Goal: Task Accomplishment & Management: Manage account settings

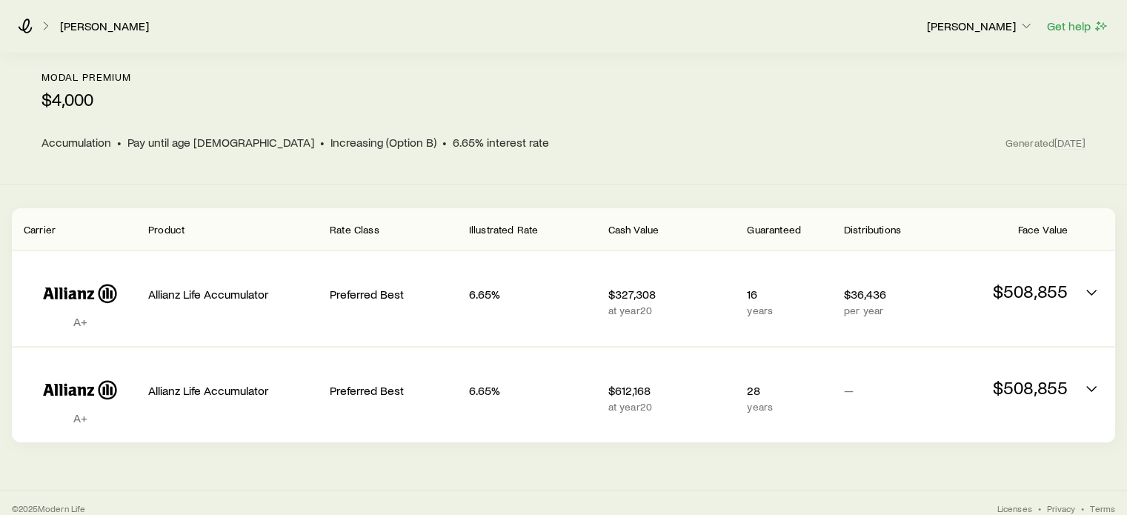
scroll to position [82, 0]
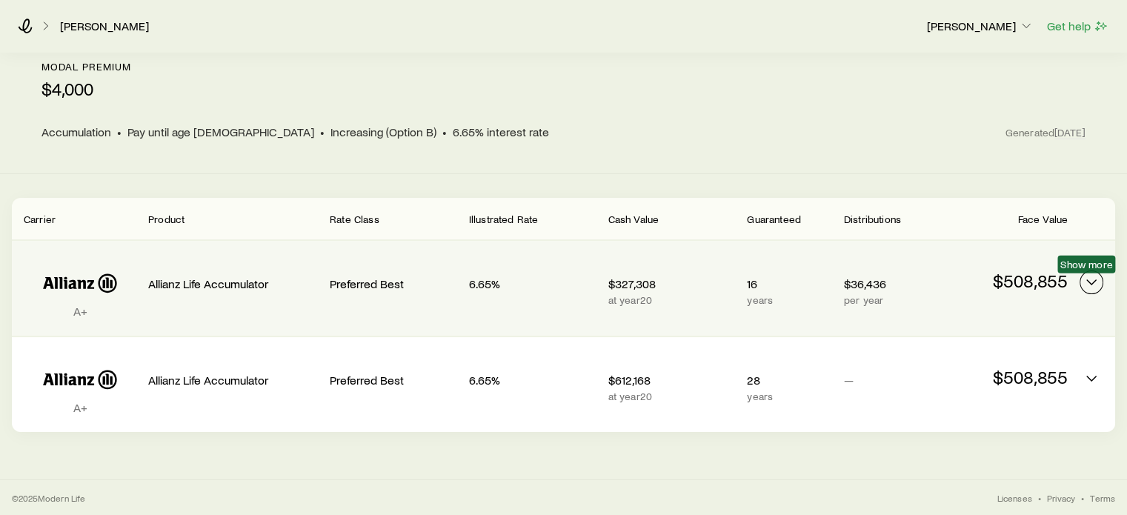
click at [1090, 279] on icon "Permanent quotes" at bounding box center [1092, 282] width 18 height 18
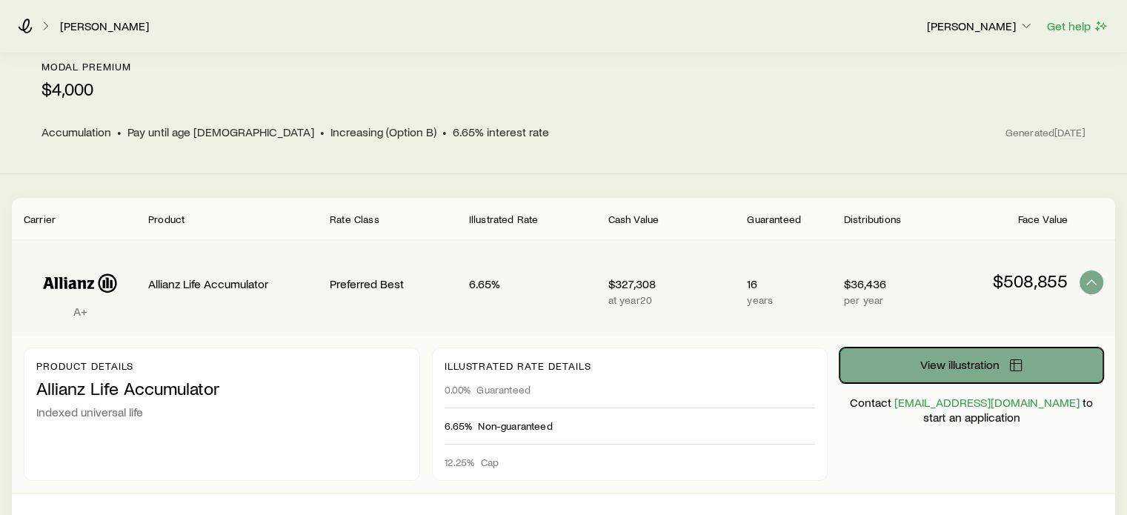
click at [995, 372] on button "View illustration" at bounding box center [972, 366] width 264 height 36
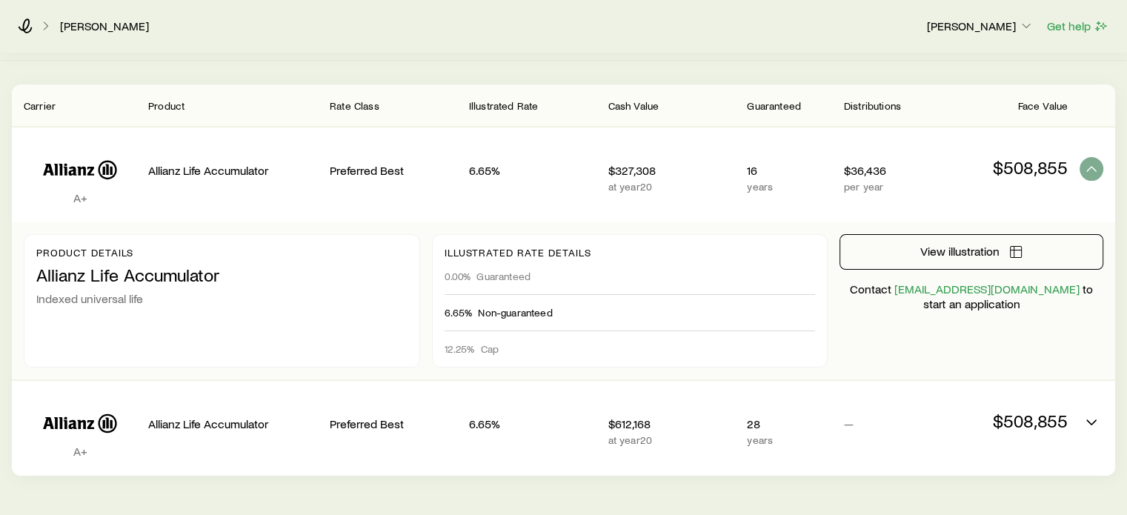
scroll to position [196, 0]
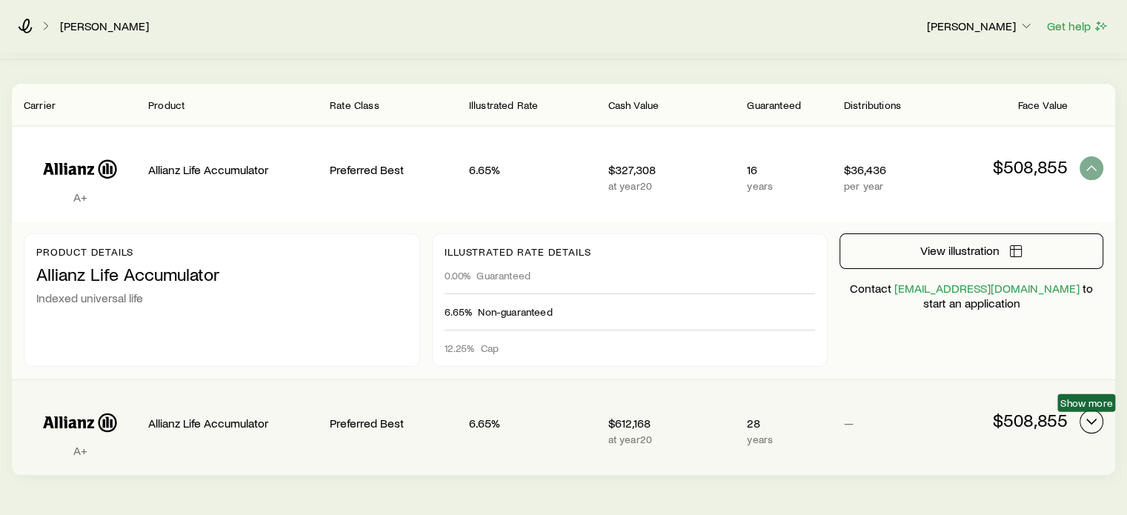
click at [1090, 414] on icon "Permanent quotes" at bounding box center [1092, 422] width 18 height 18
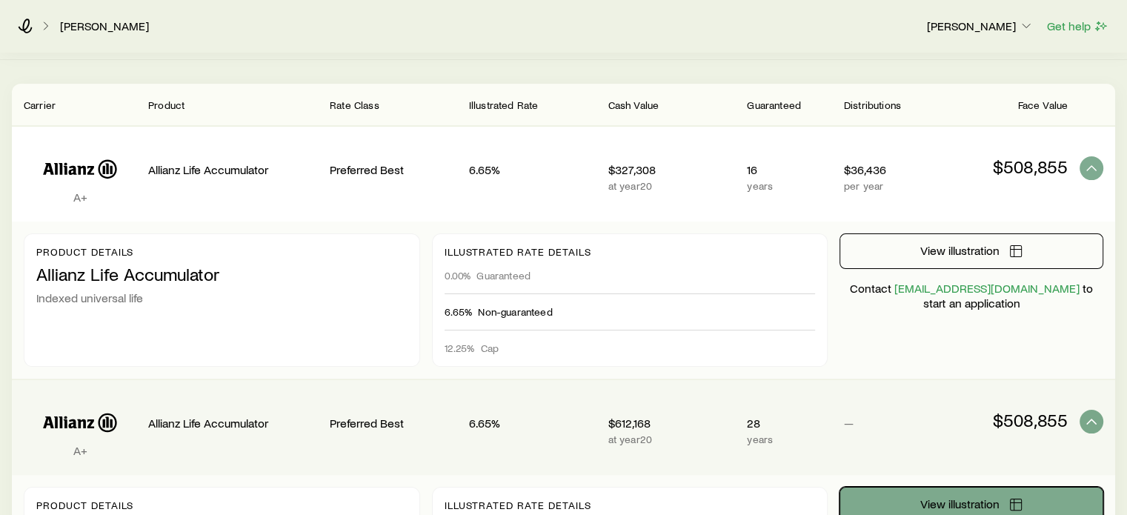
click at [1021, 500] on icon "Permanent quotes" at bounding box center [1016, 504] width 15 height 15
click at [30, 25] on icon at bounding box center [25, 26] width 15 height 15
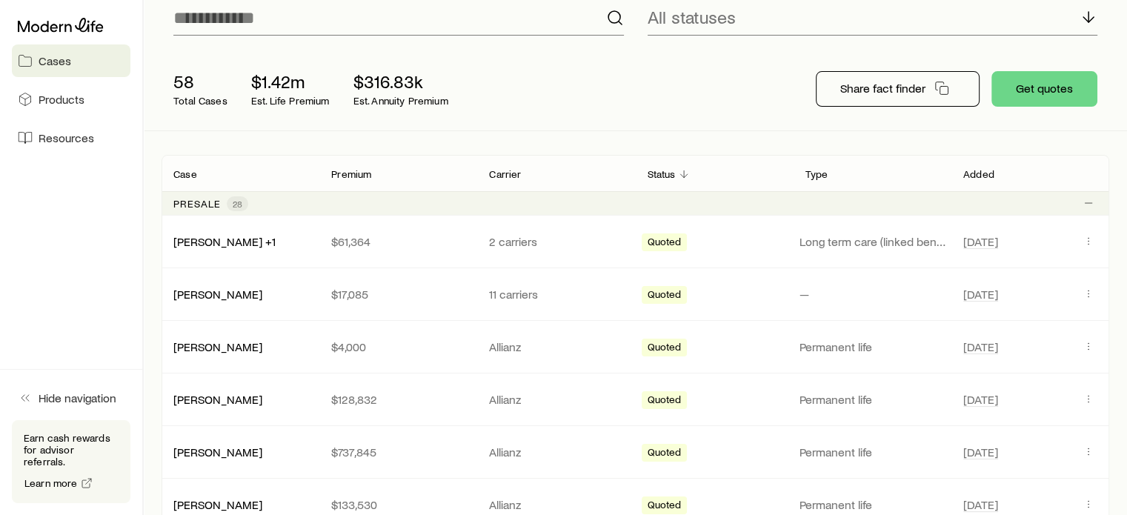
scroll to position [217, 0]
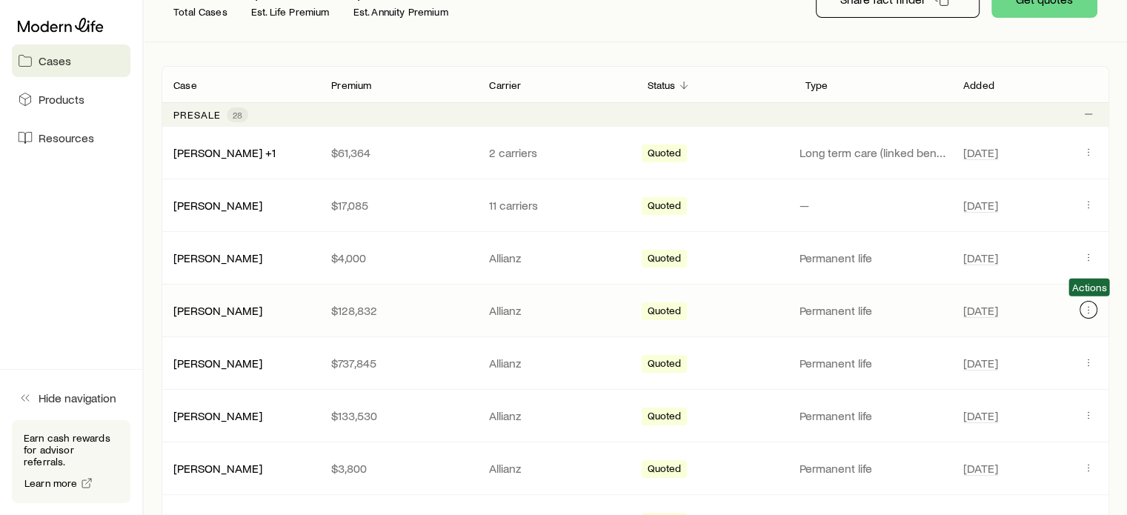
click at [1091, 313] on icon "Client cases" at bounding box center [1089, 310] width 12 height 12
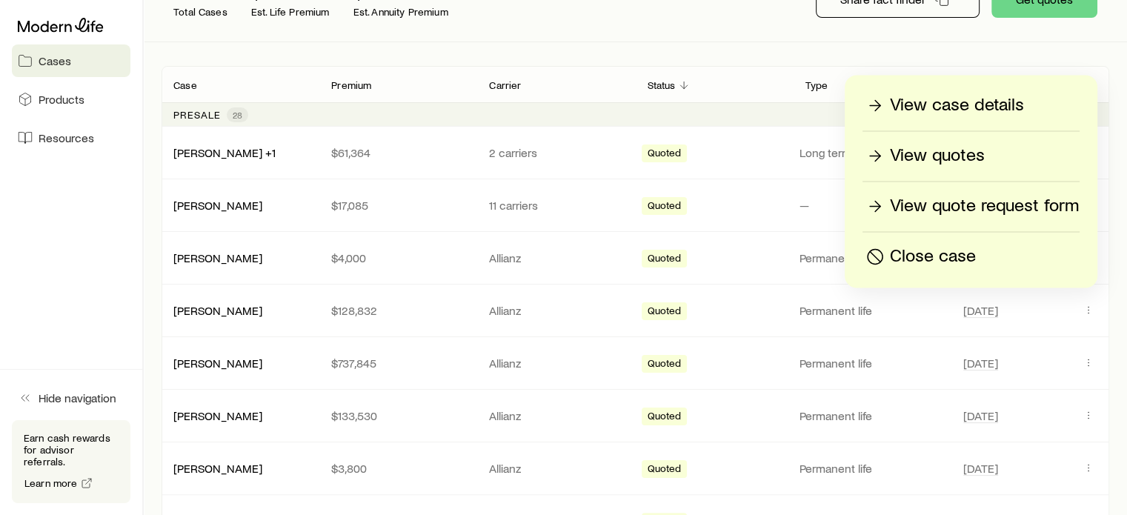
click at [969, 105] on p "View case details" at bounding box center [957, 105] width 134 height 24
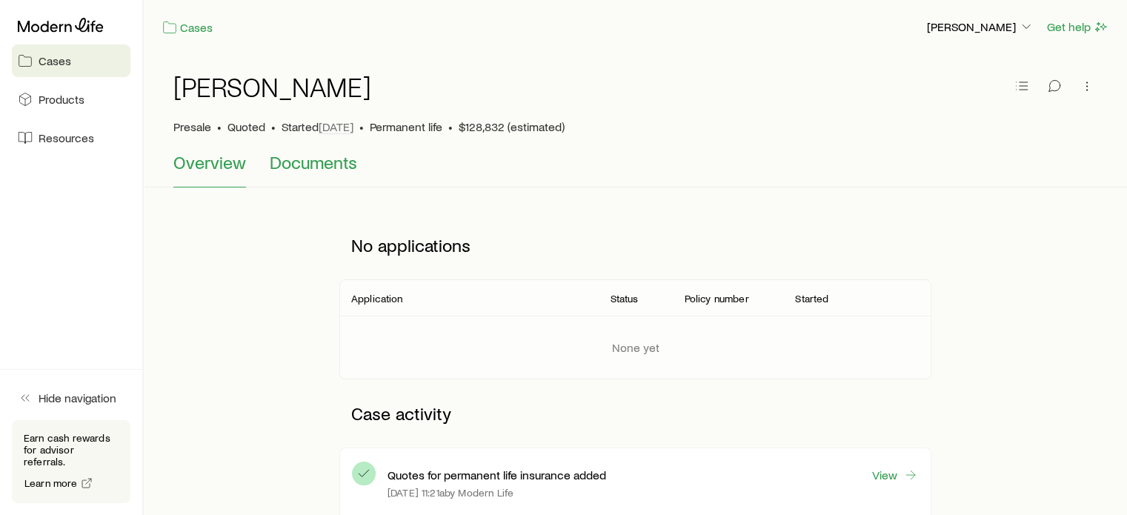
click at [302, 165] on span "Documents" at bounding box center [313, 162] width 87 height 21
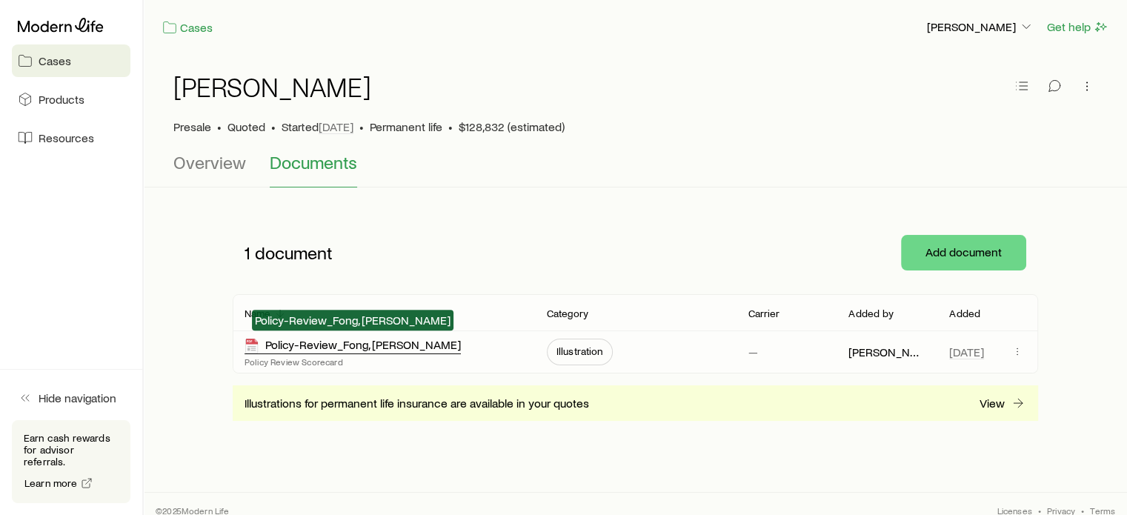
click at [382, 343] on div "Policy-Review_Fong, Victor" at bounding box center [353, 345] width 216 height 17
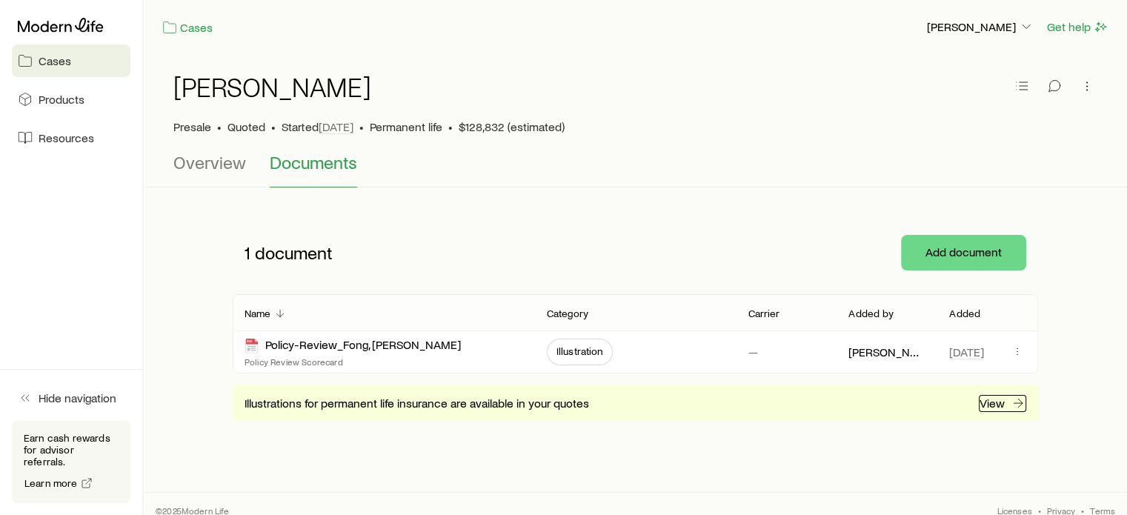
click at [983, 405] on p "View" at bounding box center [992, 403] width 25 height 15
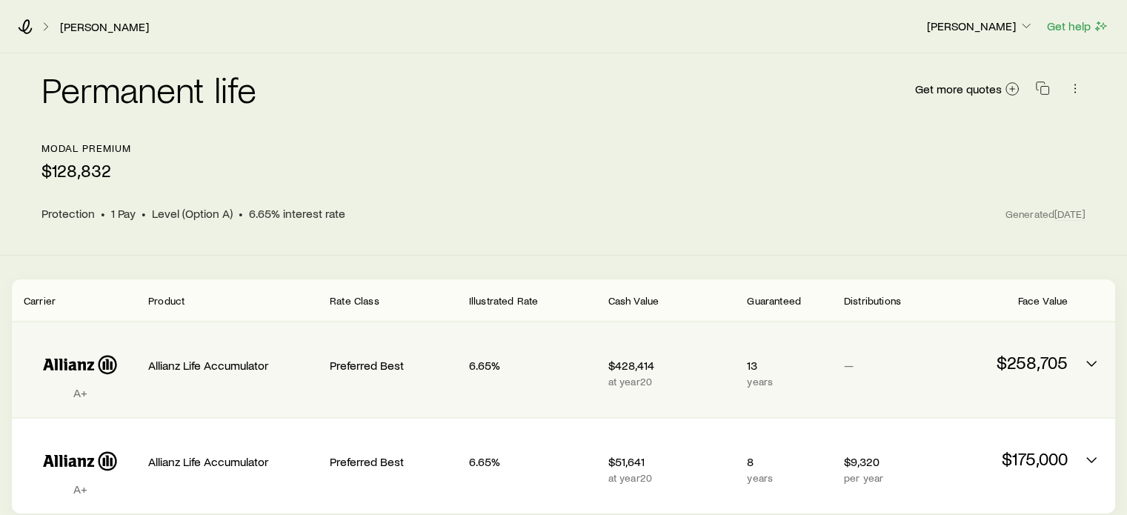
click at [1106, 364] on div "A+ Allianz Life Accumulator Preferred Best 6.65% $428,414 at year 20 13 years —…" at bounding box center [564, 369] width 1104 height 95
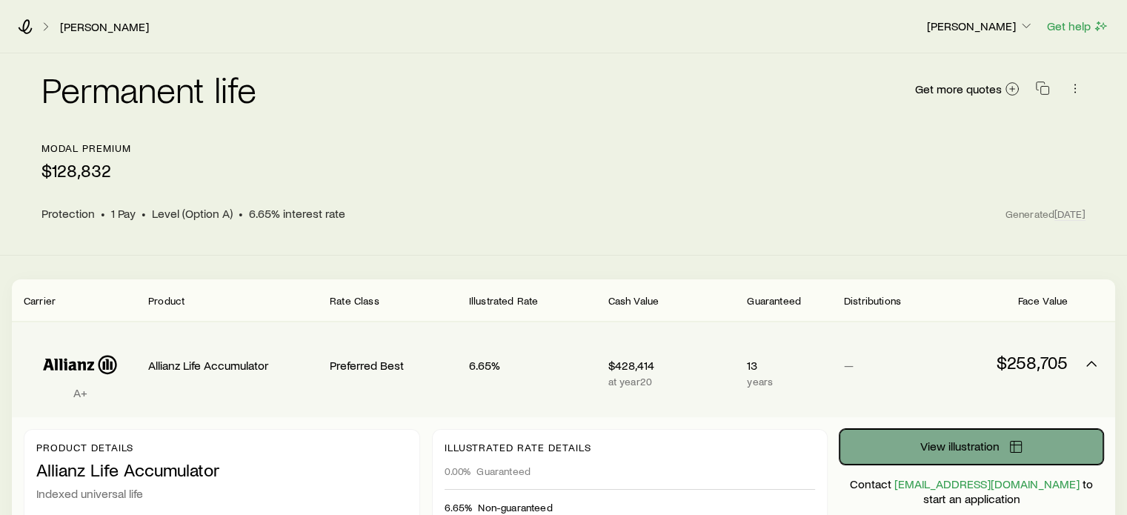
click at [1027, 443] on button "View illustration" at bounding box center [972, 447] width 264 height 36
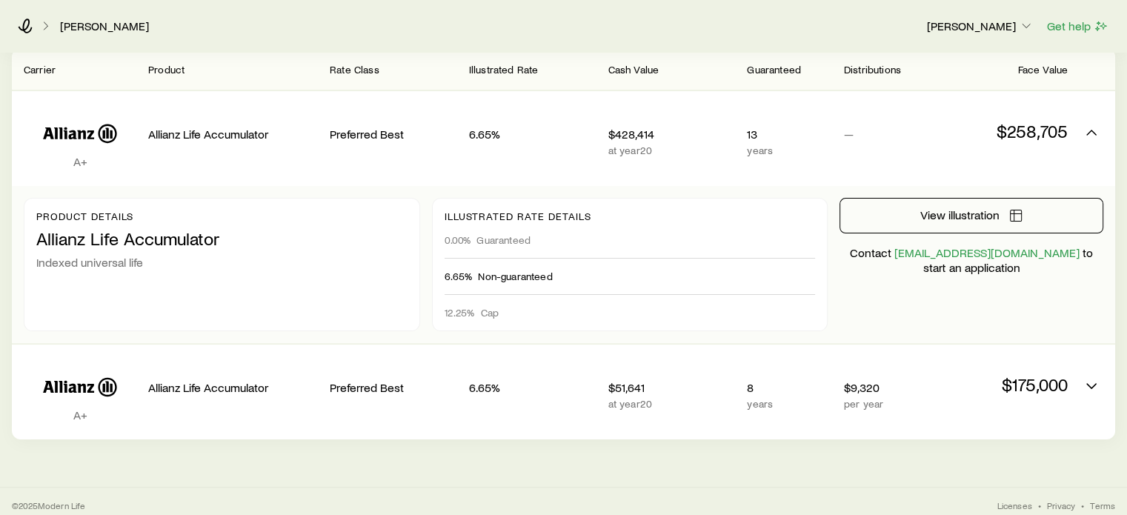
scroll to position [238, 0]
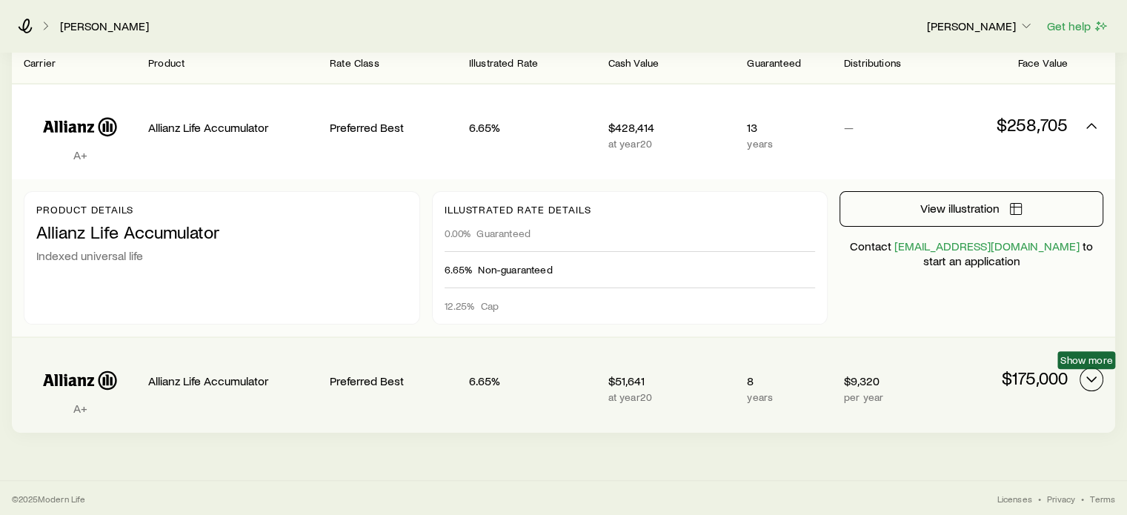
click at [1093, 382] on icon "Permanent quotes" at bounding box center [1092, 380] width 18 height 18
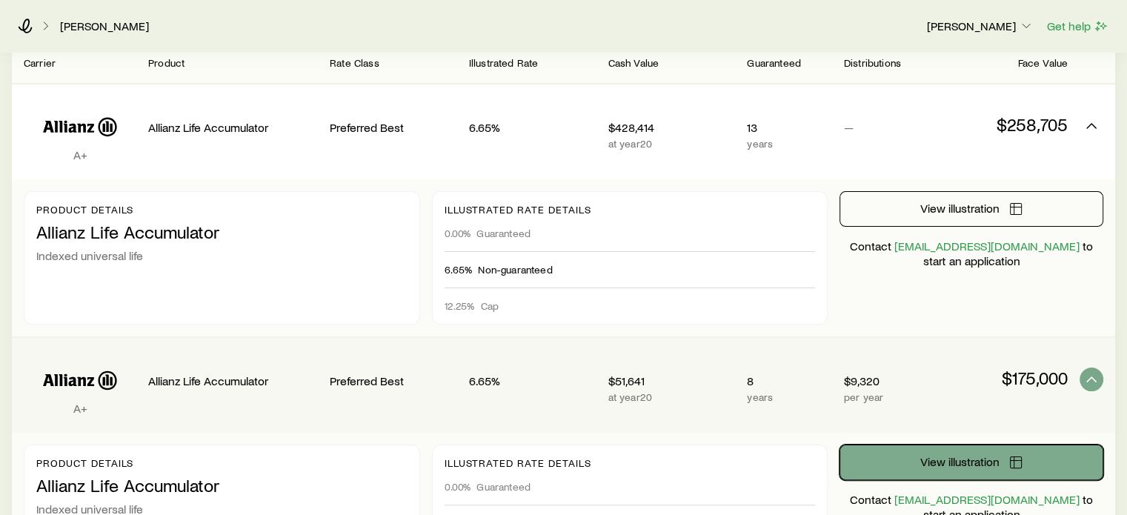
click at [1007, 465] on button "View illustration" at bounding box center [972, 463] width 264 height 36
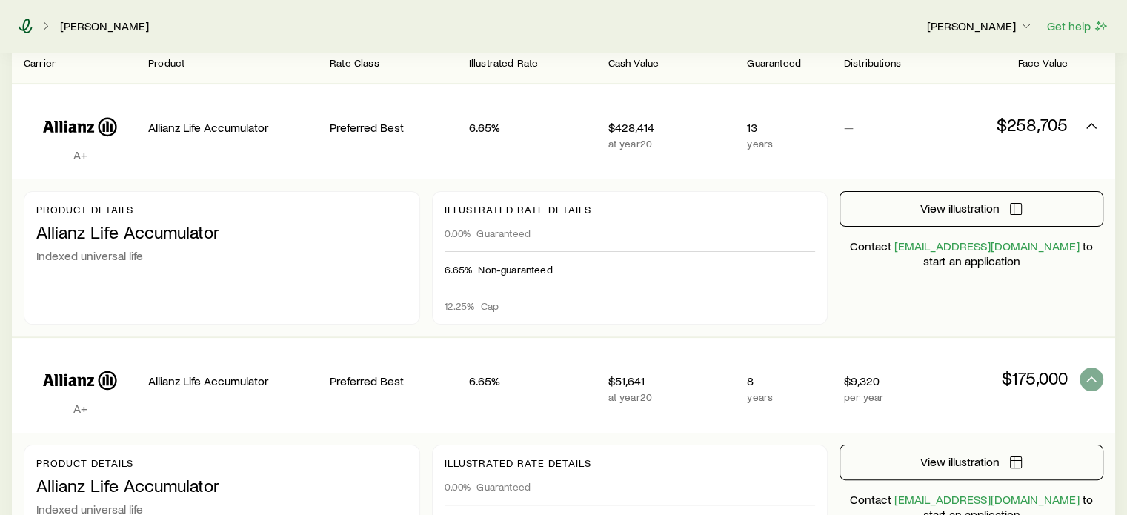
click at [25, 25] on icon at bounding box center [25, 26] width 15 height 15
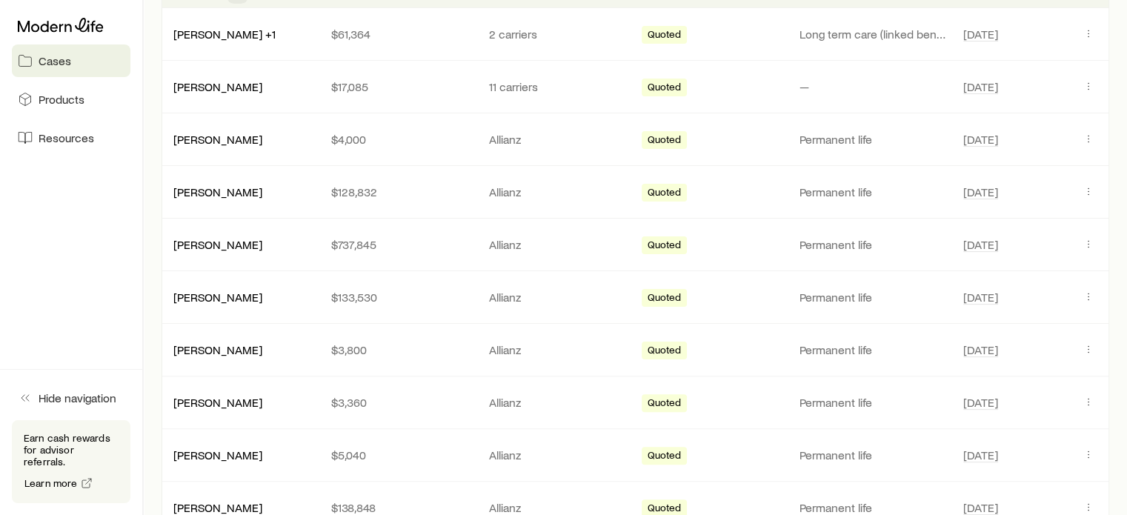
scroll to position [365, 0]
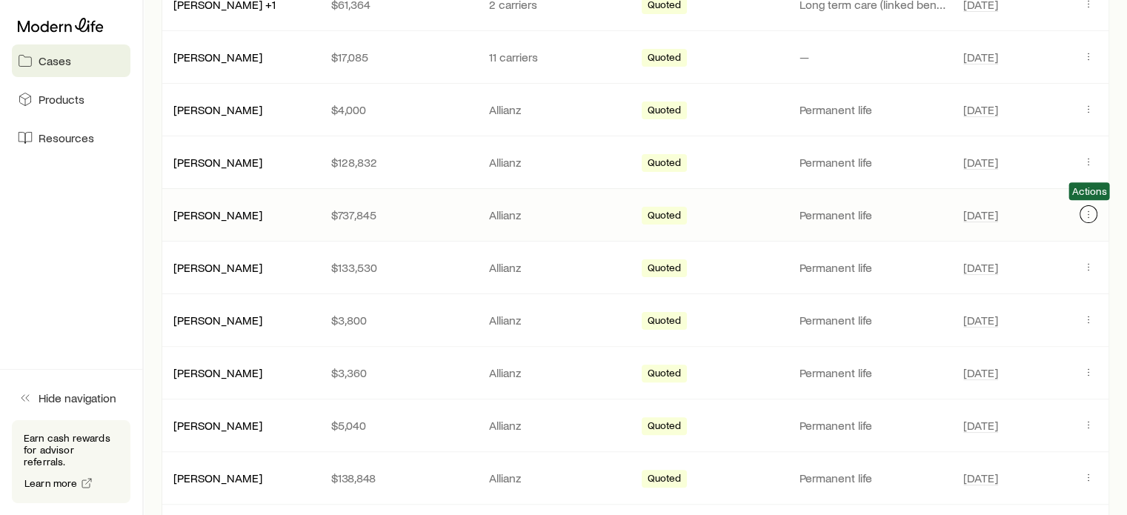
click at [1089, 217] on icon "Client cases" at bounding box center [1089, 217] width 1 height 1
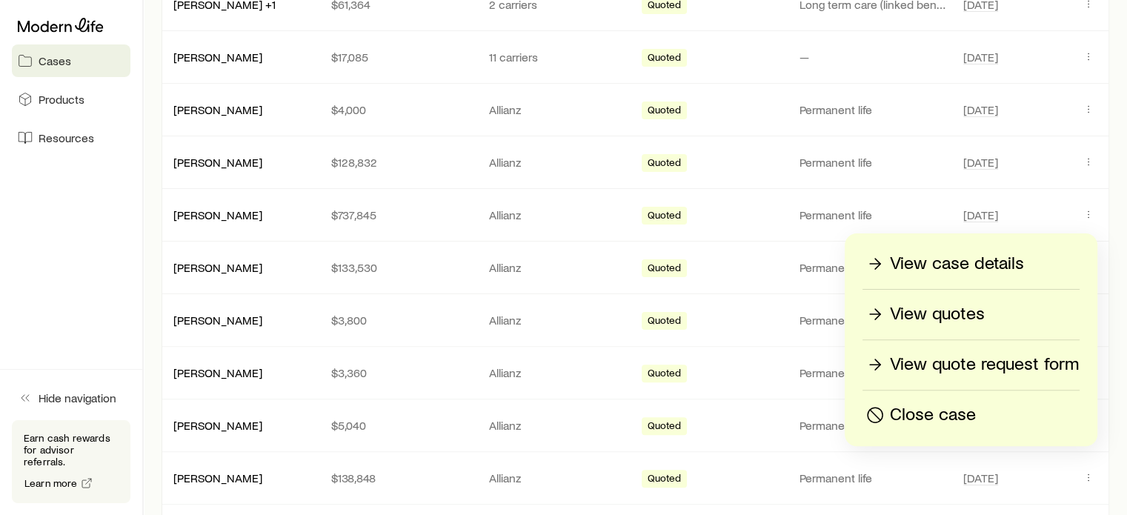
click at [1026, 260] on div "View case details" at bounding box center [971, 264] width 216 height 24
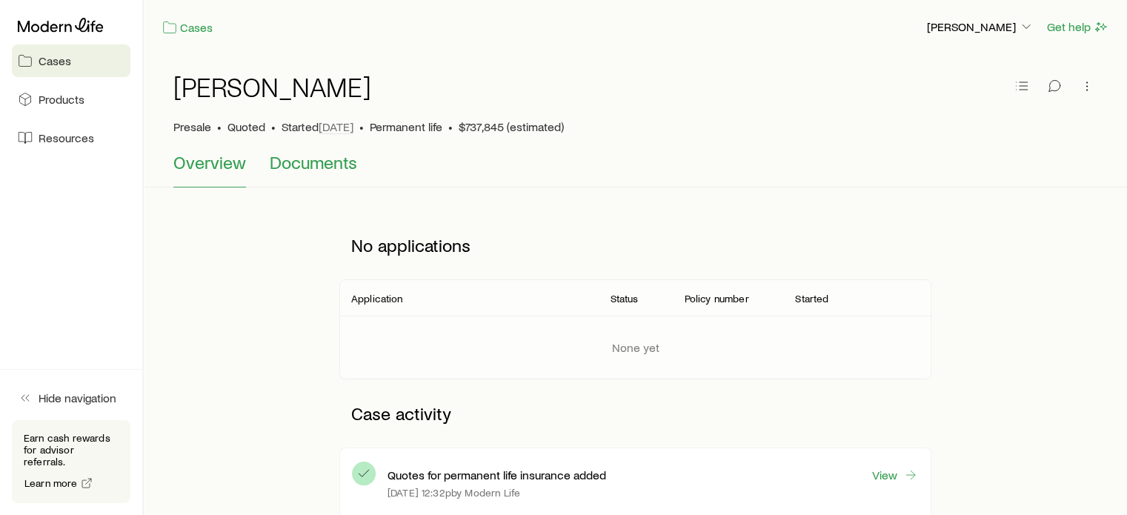
click at [329, 159] on span "Documents" at bounding box center [313, 162] width 87 height 21
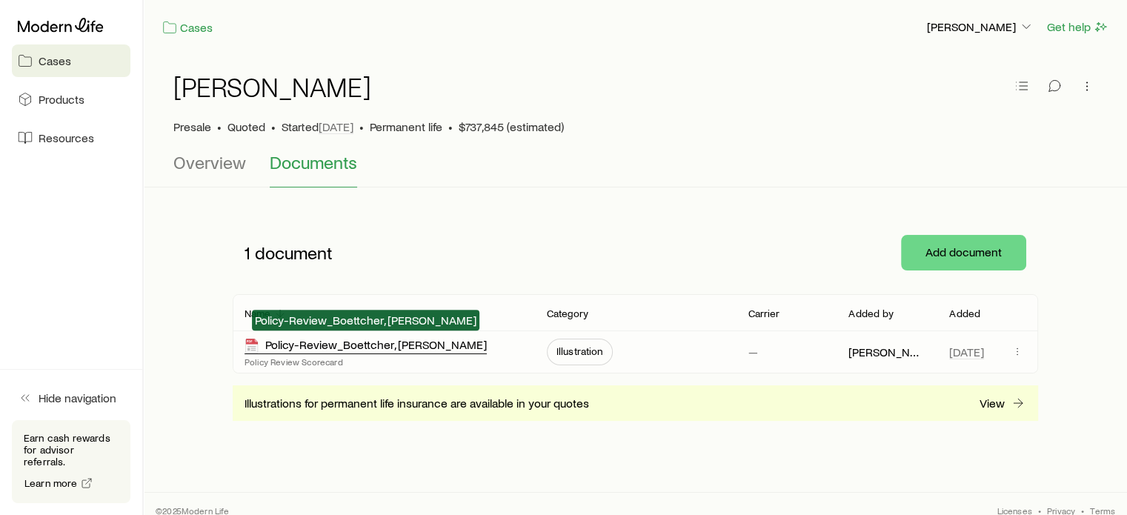
click at [359, 342] on div "Policy-Review_Boettcher, Robert" at bounding box center [366, 345] width 242 height 17
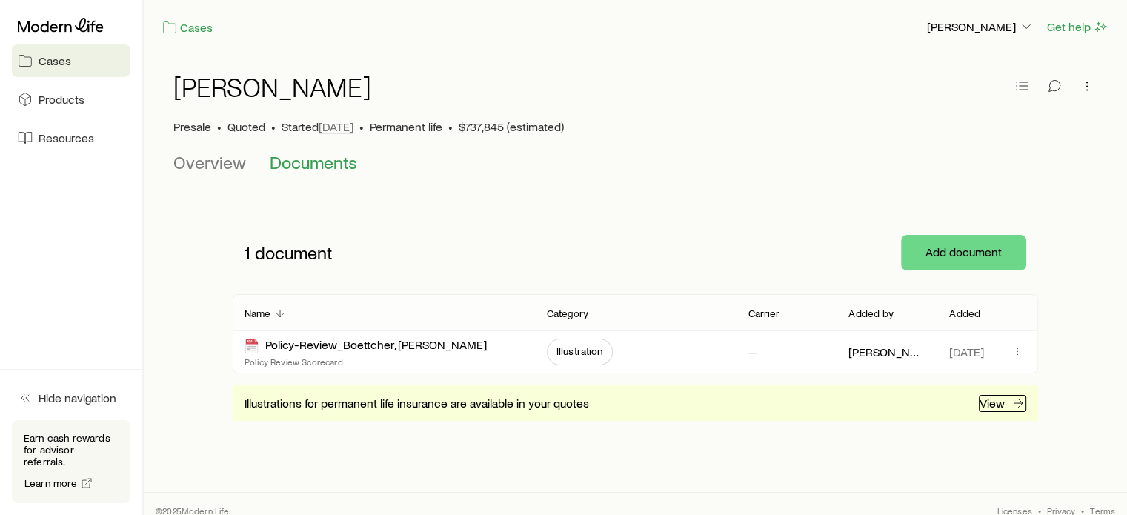
click at [990, 402] on p "View" at bounding box center [992, 403] width 25 height 15
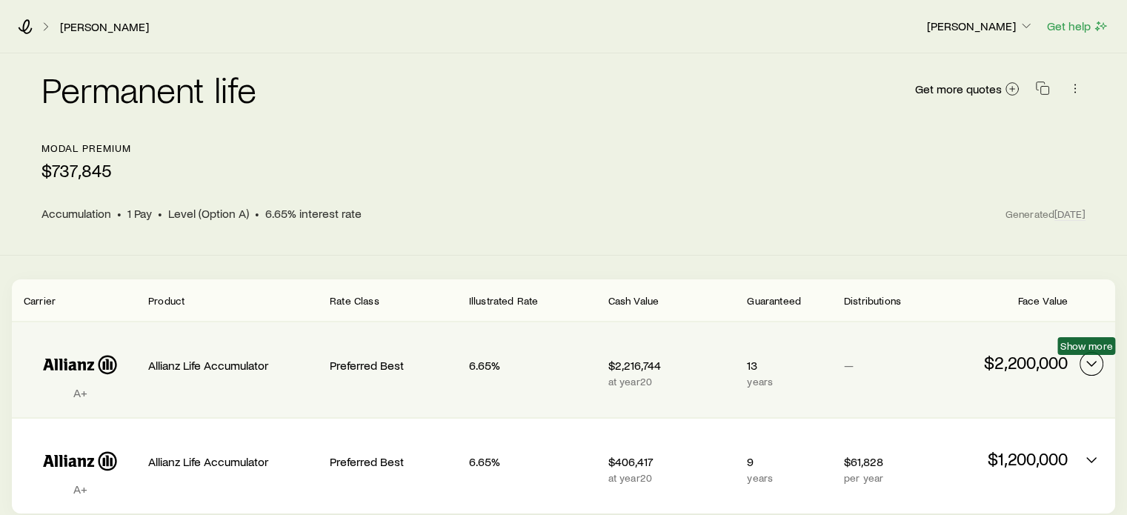
click at [1098, 369] on icon "Permanent quotes" at bounding box center [1092, 364] width 18 height 18
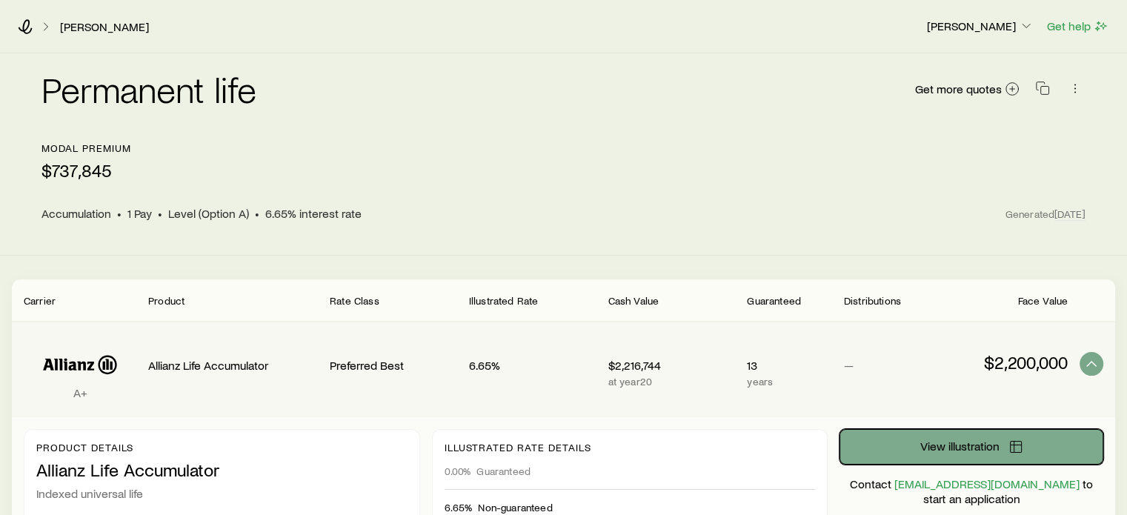
click at [1004, 442] on button "View illustration" at bounding box center [972, 447] width 264 height 36
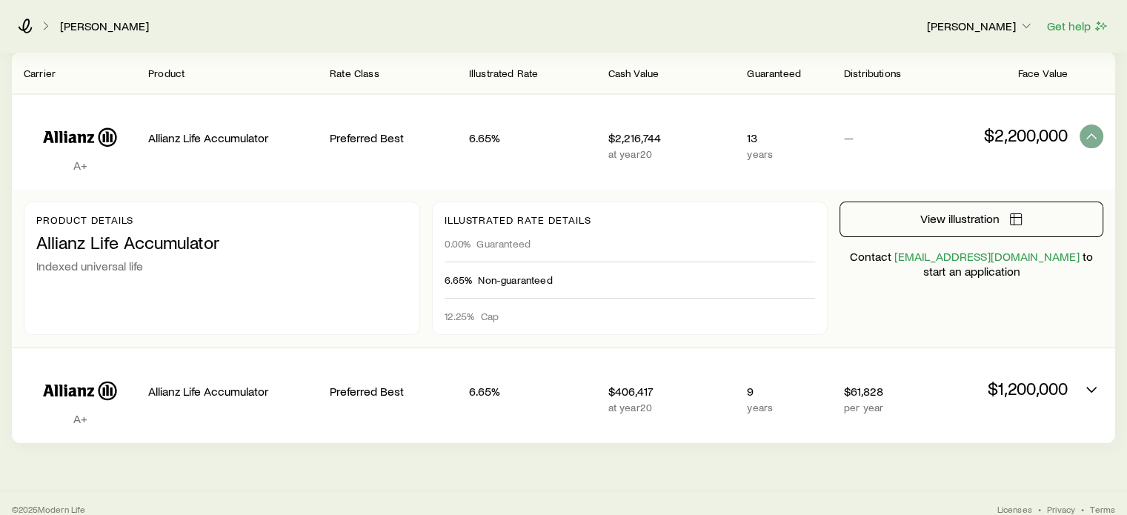
scroll to position [238, 0]
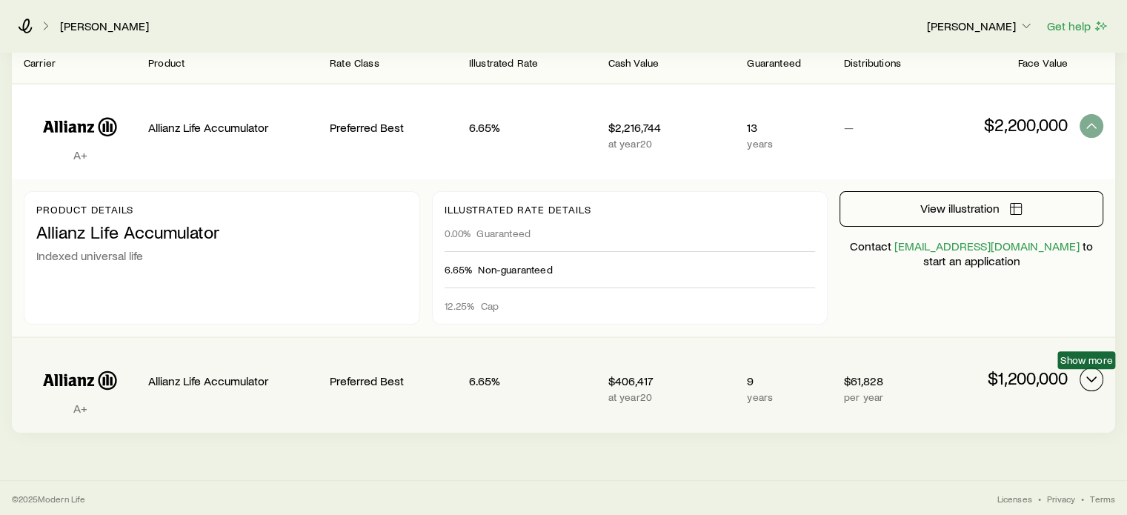
click at [1097, 379] on icon "Permanent quotes" at bounding box center [1092, 380] width 18 height 18
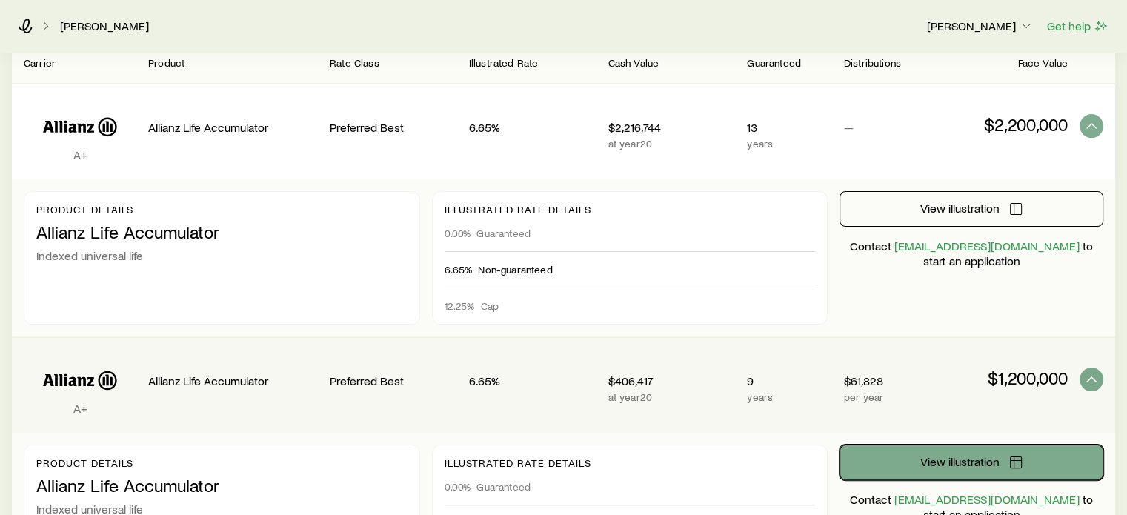
click at [1001, 459] on button "View illustration" at bounding box center [972, 463] width 264 height 36
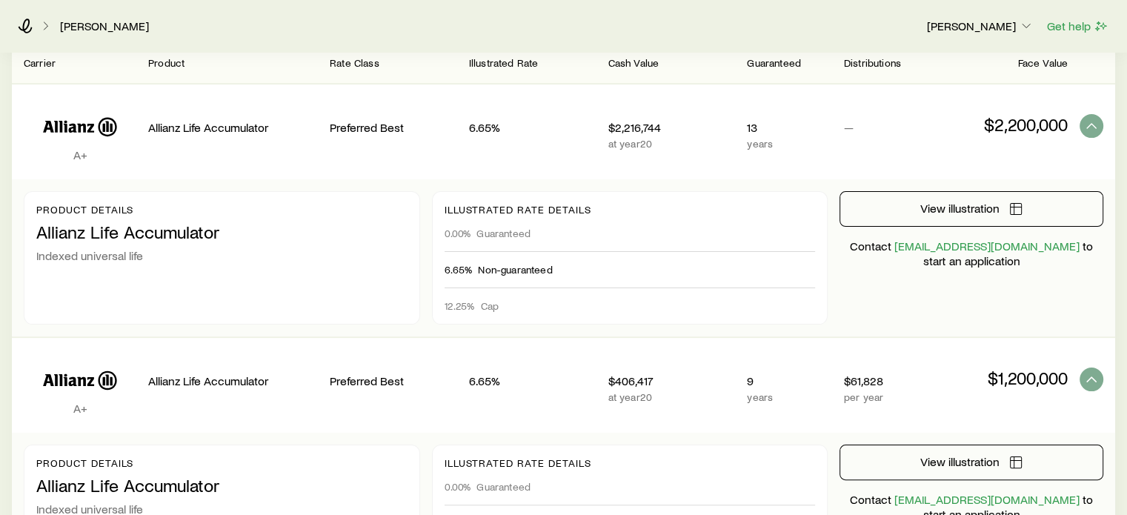
click at [19, 11] on div "Robert Boettcher Chris Davenport Get help" at bounding box center [563, 25] width 1127 height 53
click at [24, 21] on icon at bounding box center [26, 26] width 14 height 15
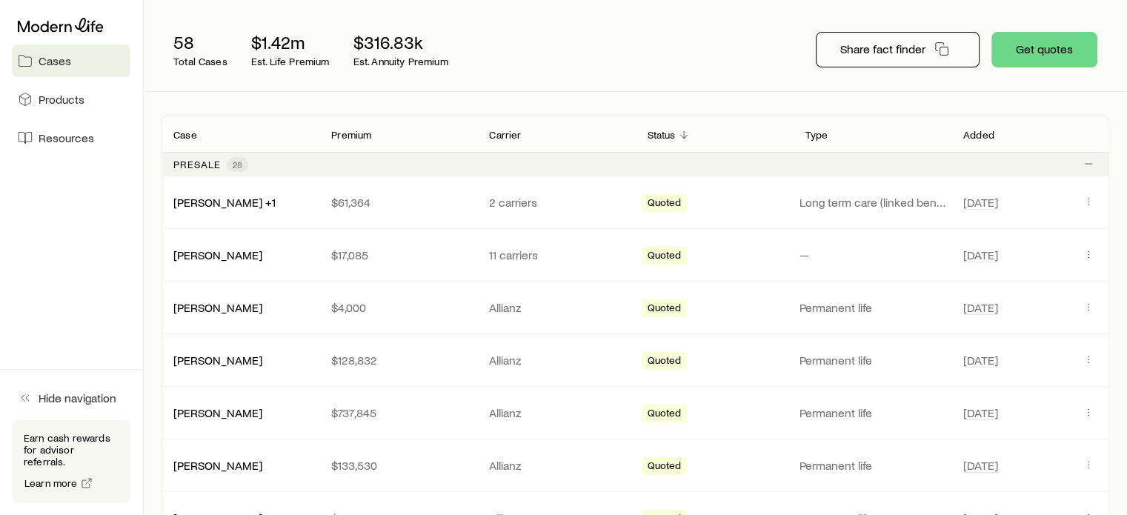
scroll to position [276, 0]
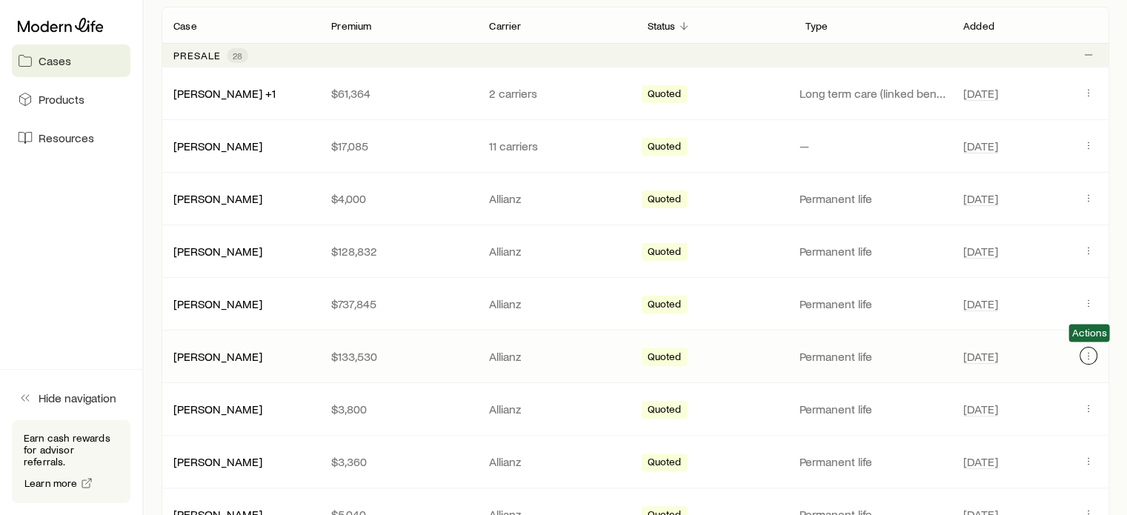
click at [1087, 352] on icon "Client cases" at bounding box center [1089, 356] width 12 height 12
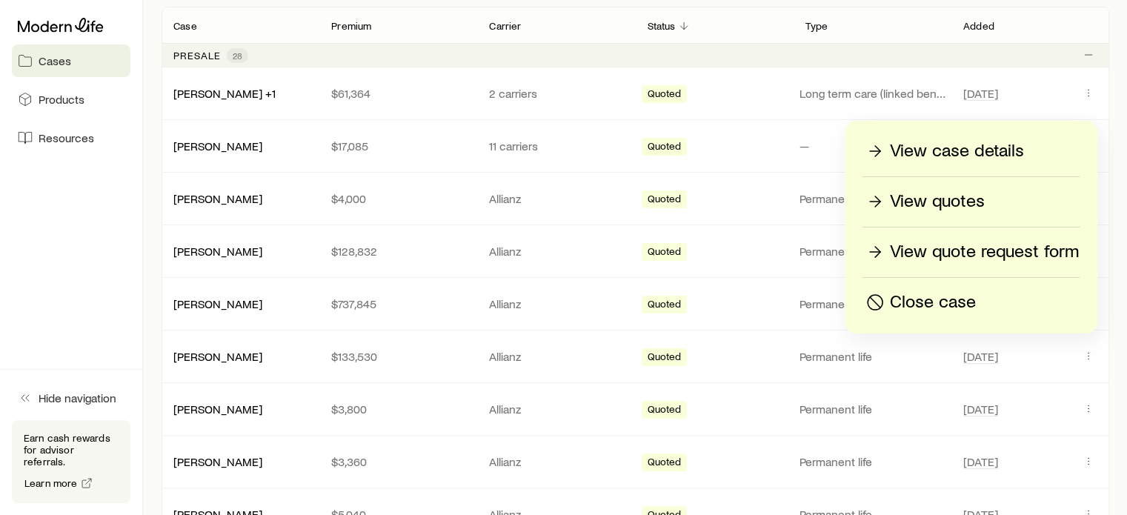
click at [984, 150] on p "View case details" at bounding box center [957, 151] width 134 height 24
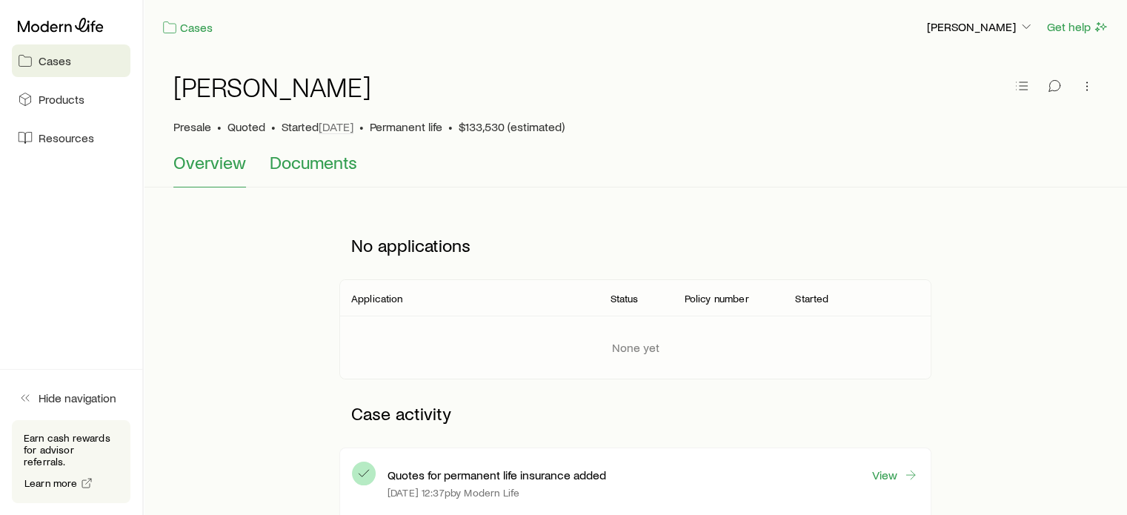
click at [331, 165] on span "Documents" at bounding box center [313, 162] width 87 height 21
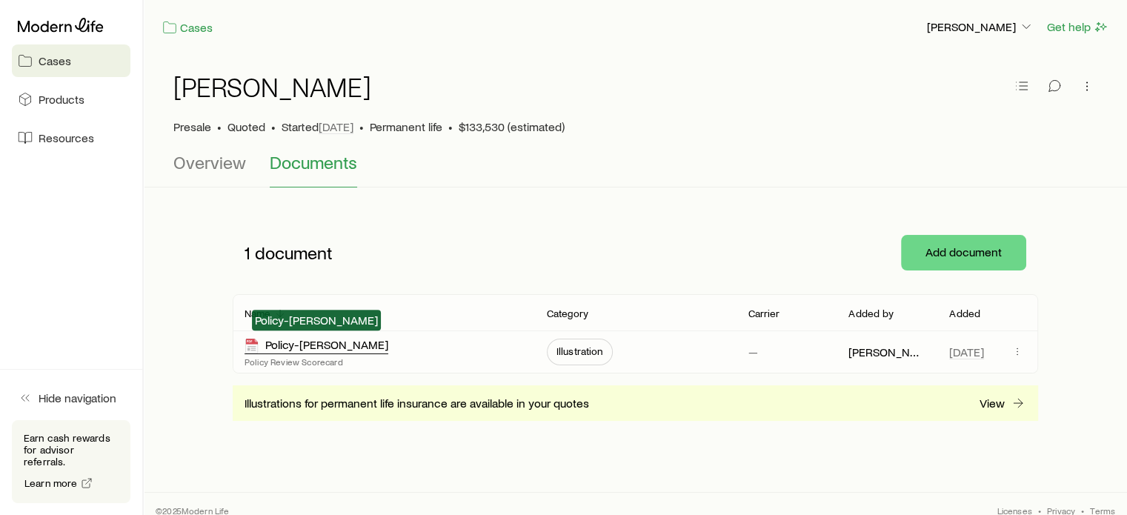
click at [284, 349] on div "Policy-Review_Fong, Patricia" at bounding box center [317, 345] width 144 height 17
click at [986, 407] on p "View" at bounding box center [992, 403] width 25 height 15
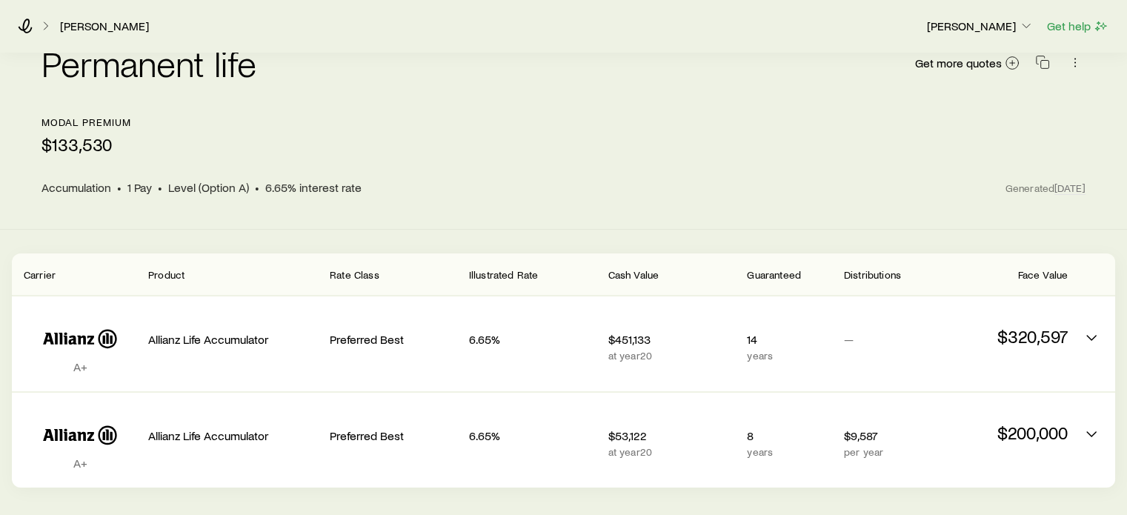
scroll to position [33, 0]
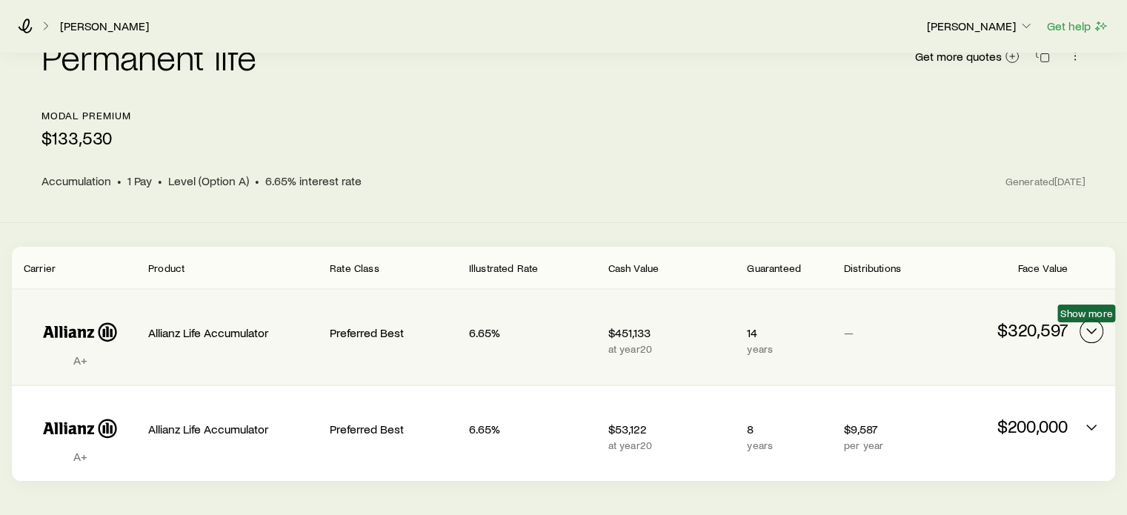
click at [1090, 335] on icon "Permanent quotes" at bounding box center [1092, 331] width 18 height 18
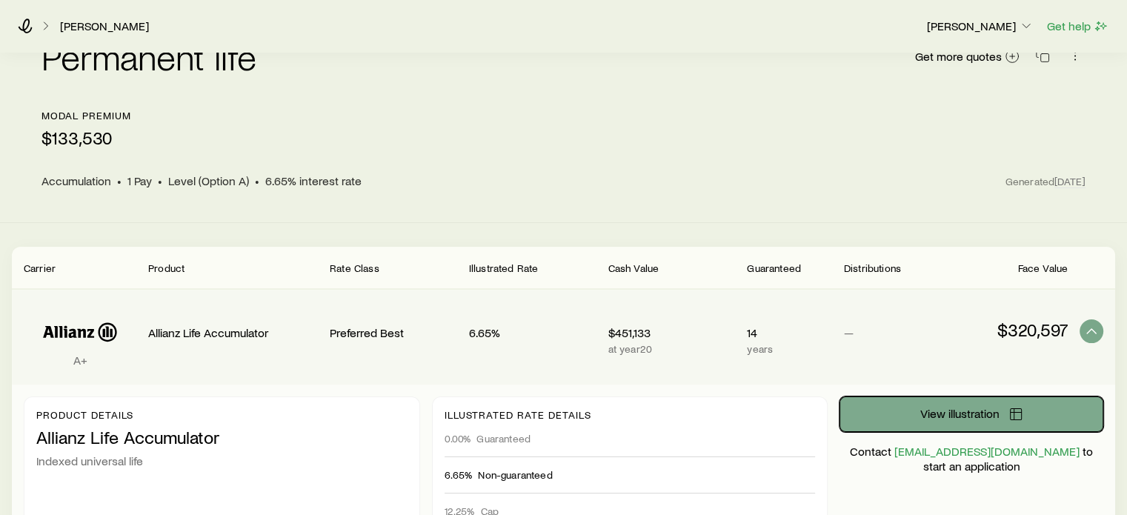
click at [958, 410] on span "View illustration" at bounding box center [960, 414] width 79 height 12
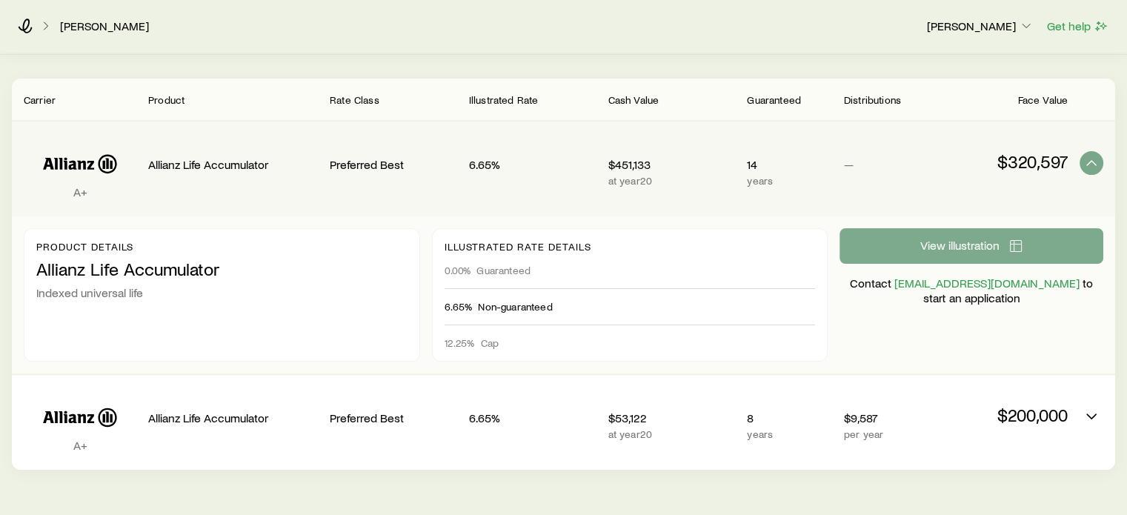
scroll to position [238, 0]
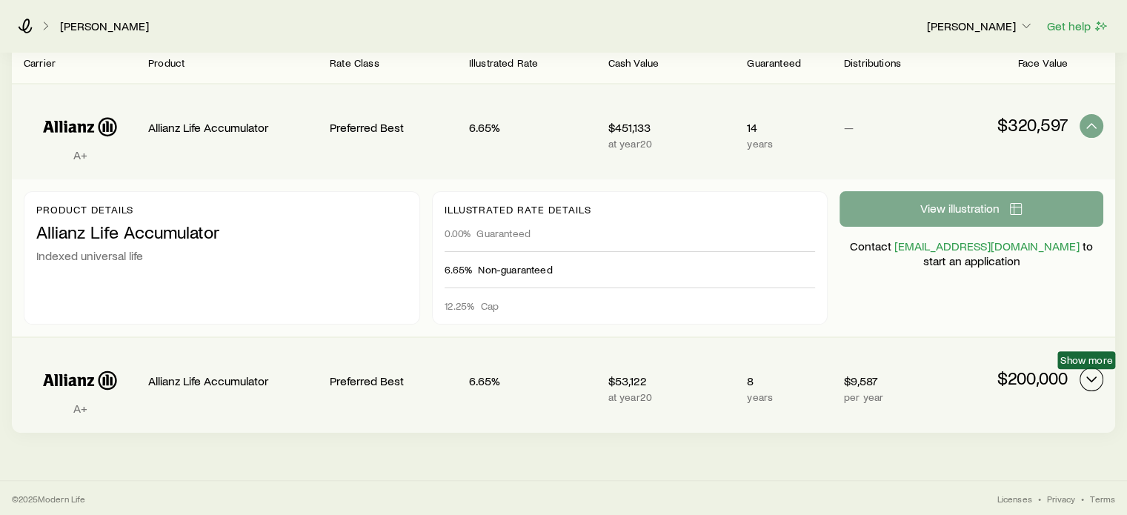
click at [1083, 382] on icon "Permanent quotes" at bounding box center [1092, 380] width 18 height 18
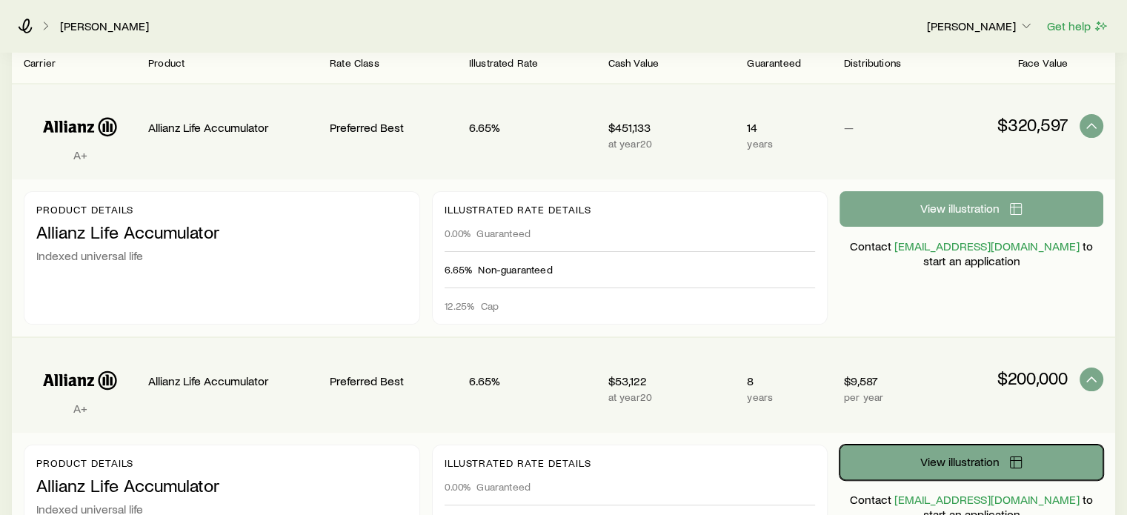
click at [982, 449] on button "View illustration" at bounding box center [972, 463] width 264 height 36
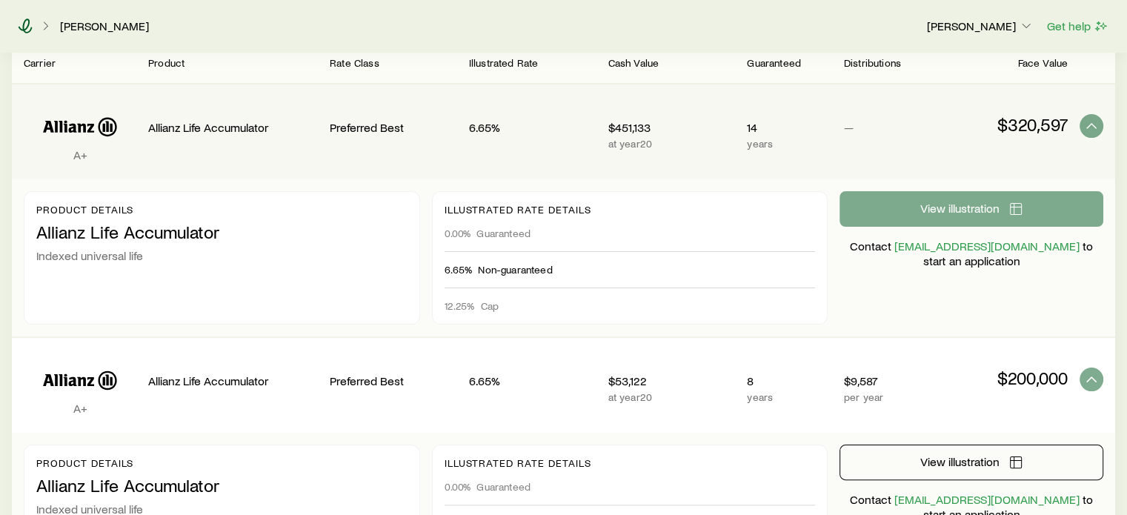
click at [30, 22] on icon at bounding box center [26, 26] width 14 height 15
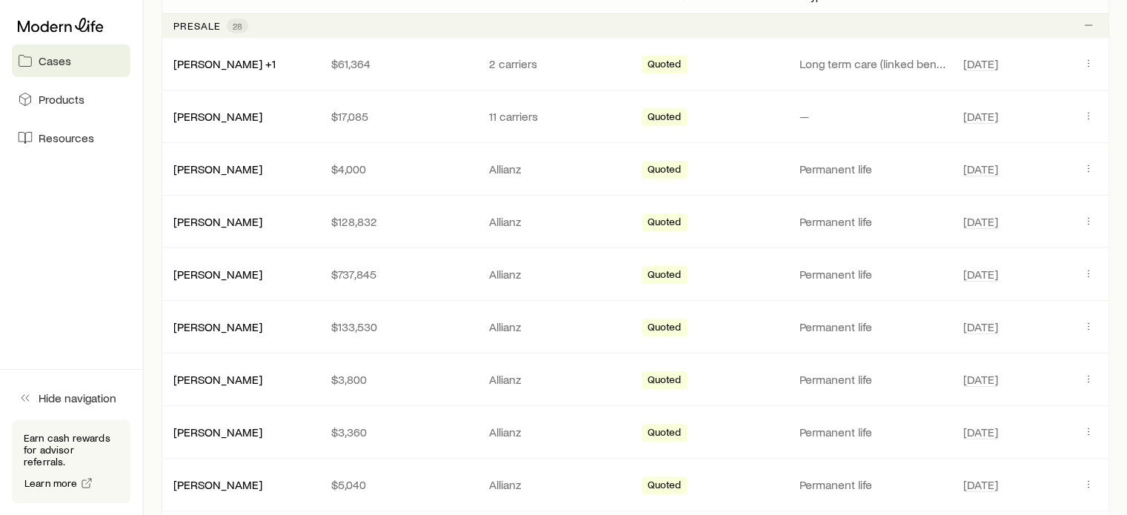
scroll to position [336, 0]
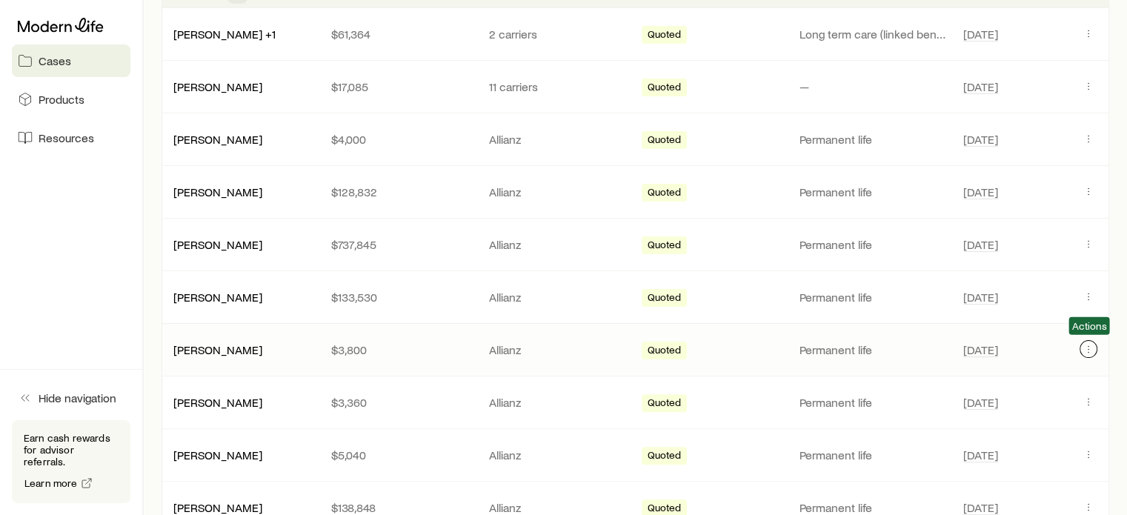
click at [1089, 343] on icon "Client cases" at bounding box center [1089, 349] width 12 height 12
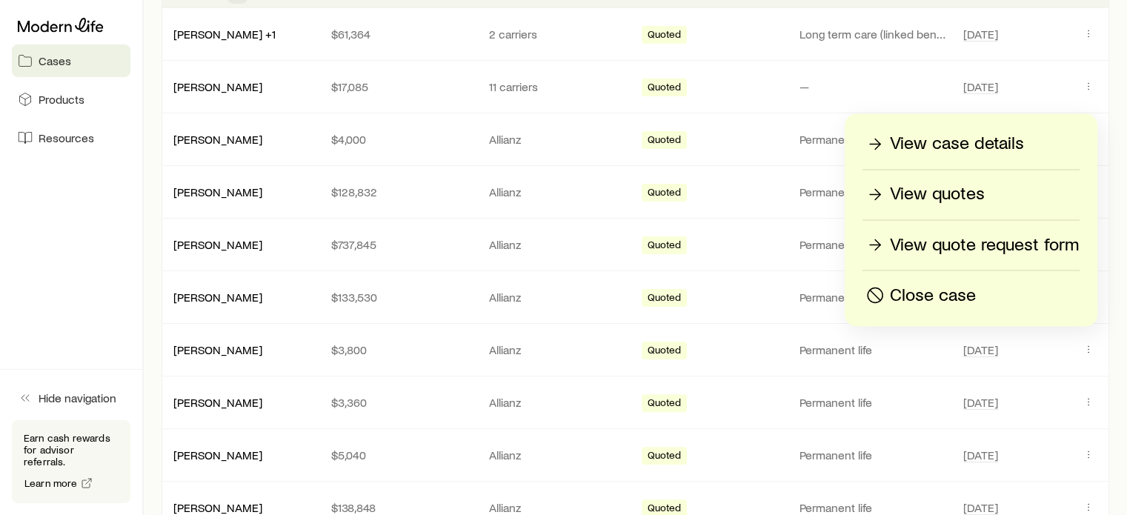
click at [961, 147] on p "View case details" at bounding box center [957, 144] width 134 height 24
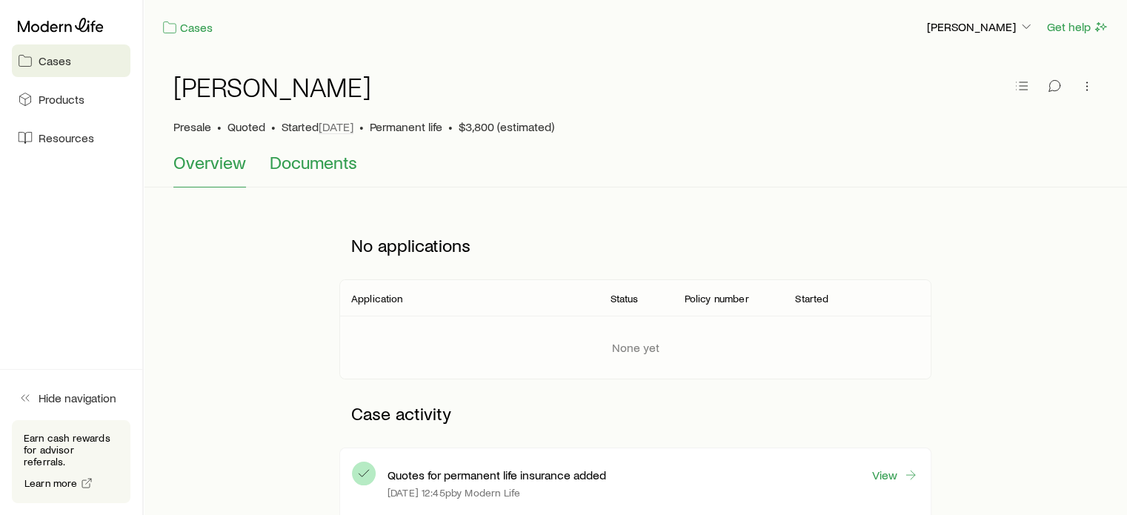
click at [303, 174] on button "Documents" at bounding box center [313, 170] width 87 height 36
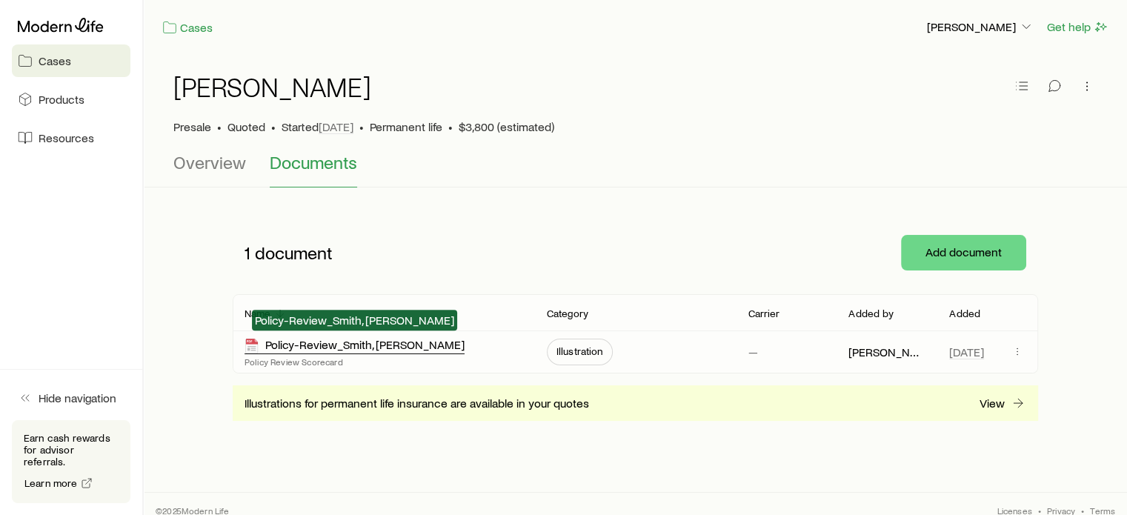
click at [315, 348] on div "Policy-Review_Smith, Nicole" at bounding box center [355, 345] width 220 height 17
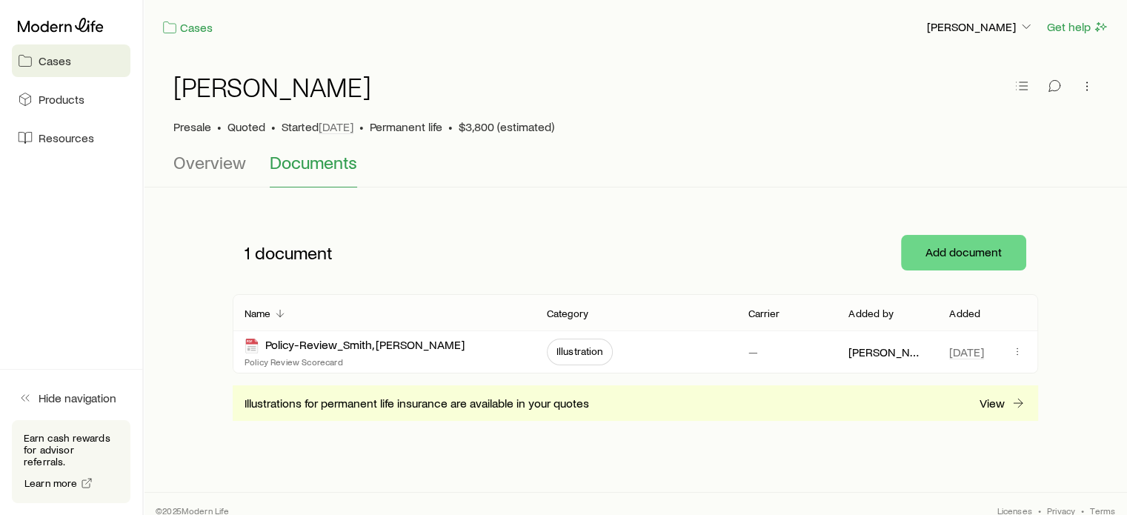
click at [989, 417] on div "Illustrations for permanent life insurance are available in your quotes View" at bounding box center [636, 403] width 806 height 36
click at [986, 406] on p "View" at bounding box center [992, 403] width 25 height 15
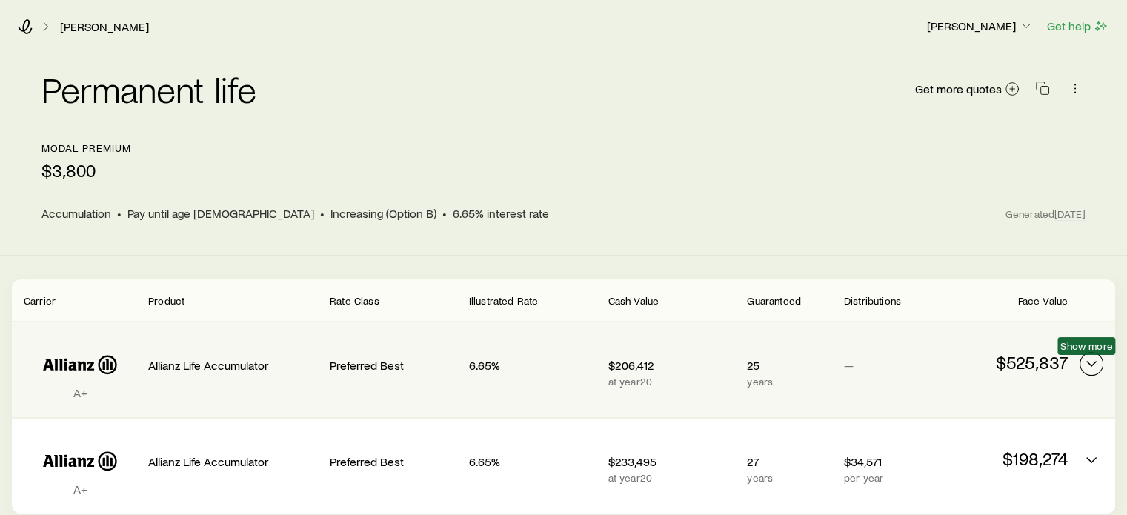
click at [1087, 361] on icon "Permanent quotes" at bounding box center [1092, 364] width 18 height 18
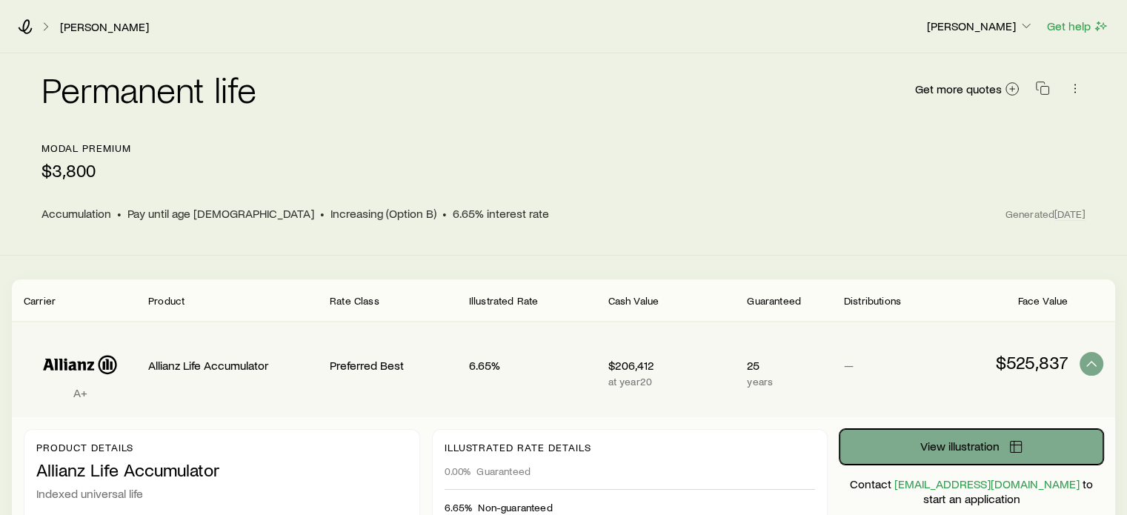
click at [984, 446] on span "View illustration" at bounding box center [960, 446] width 79 height 12
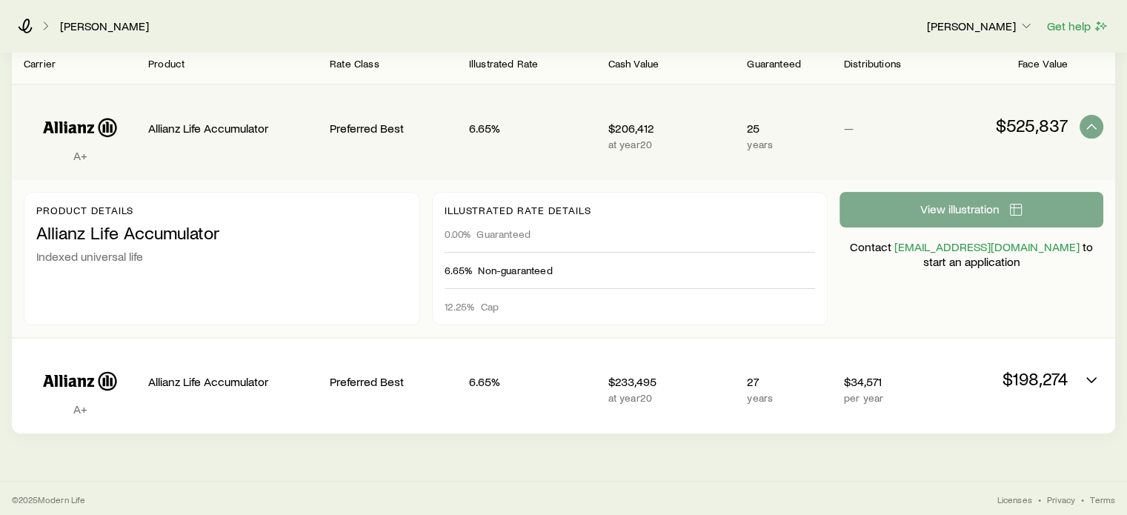
scroll to position [238, 0]
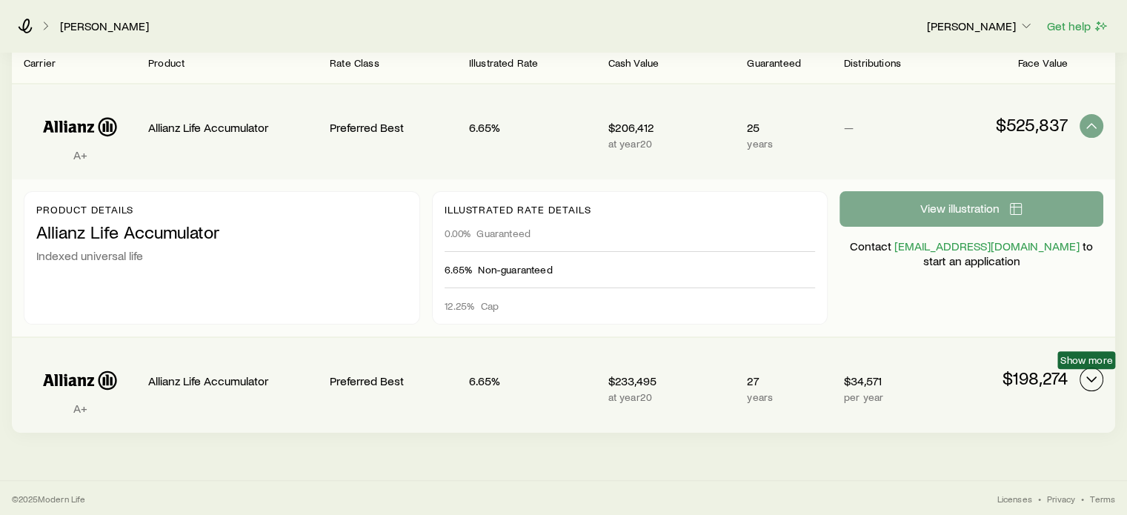
click at [1095, 378] on icon "Permanent quotes" at bounding box center [1092, 380] width 18 height 18
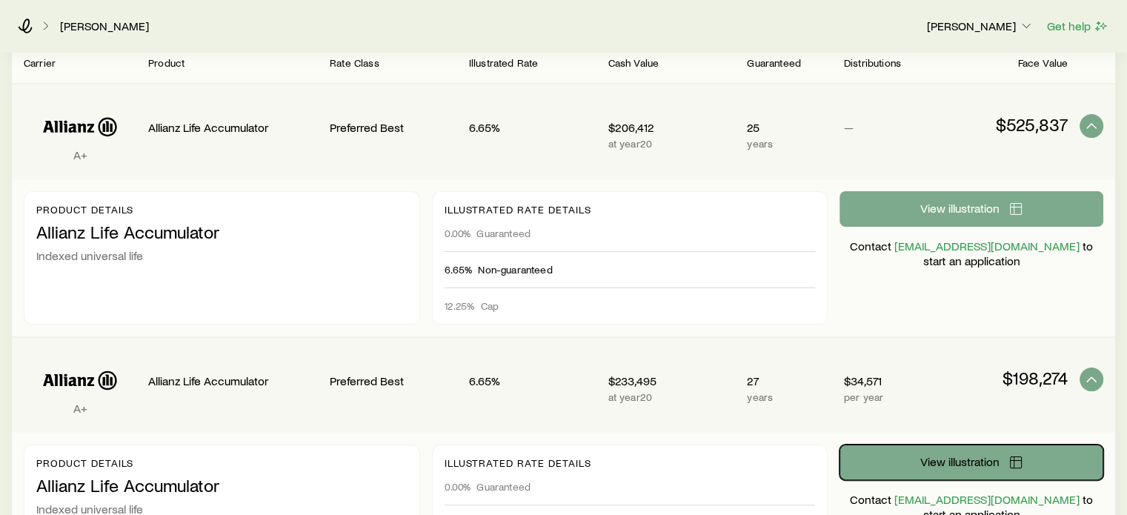
click at [998, 457] on span "View illustration" at bounding box center [960, 462] width 79 height 12
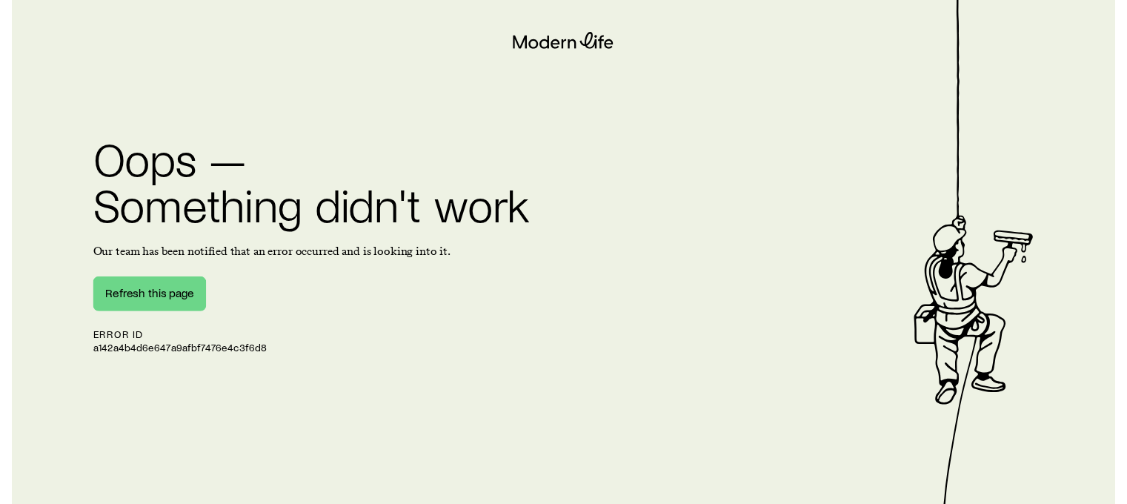
scroll to position [11, 0]
